Goal: Find specific page/section: Find specific page/section

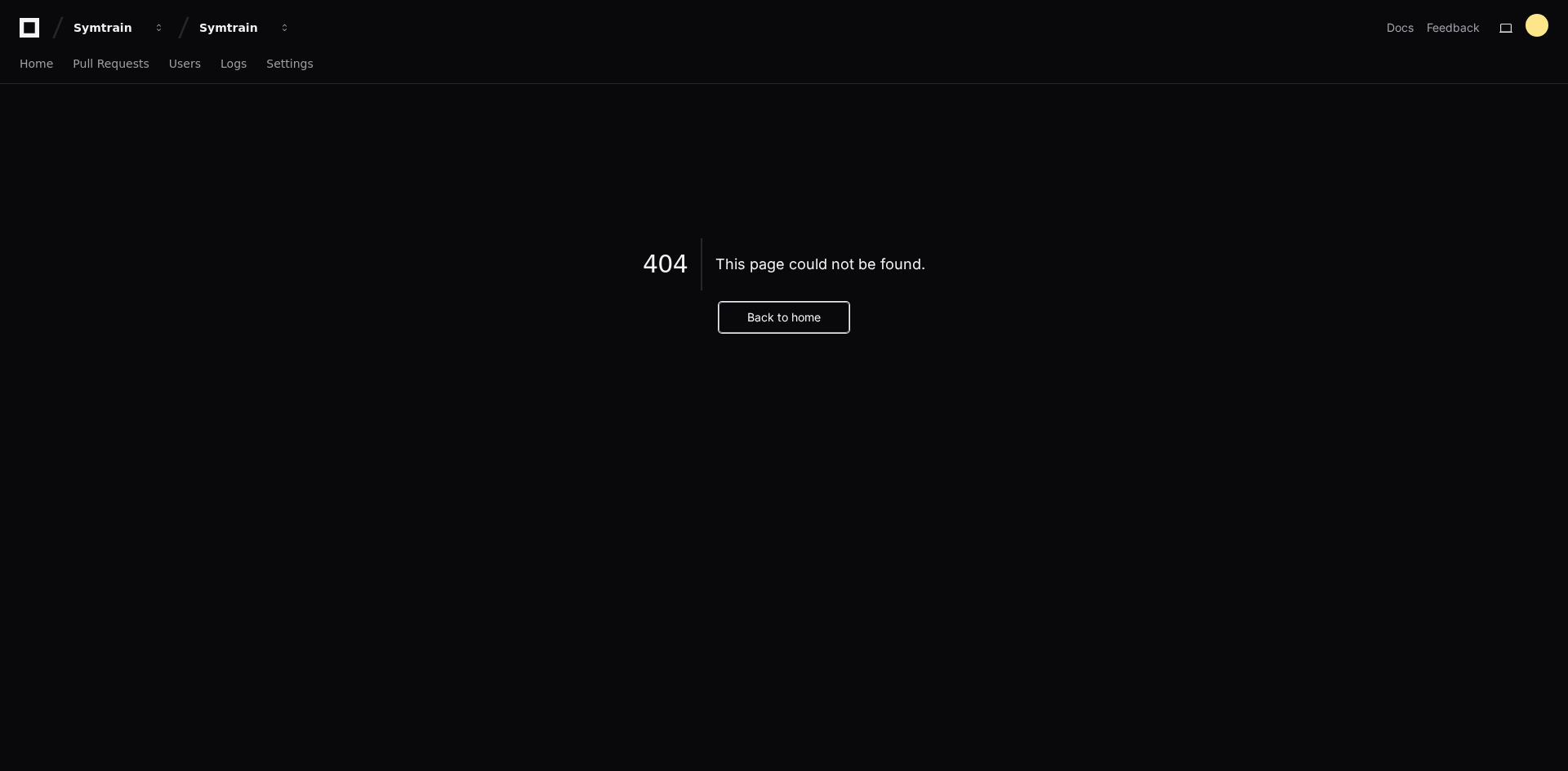
click at [781, 324] on button "Back to home" at bounding box center [784, 317] width 131 height 31
